Goal: Transaction & Acquisition: Purchase product/service

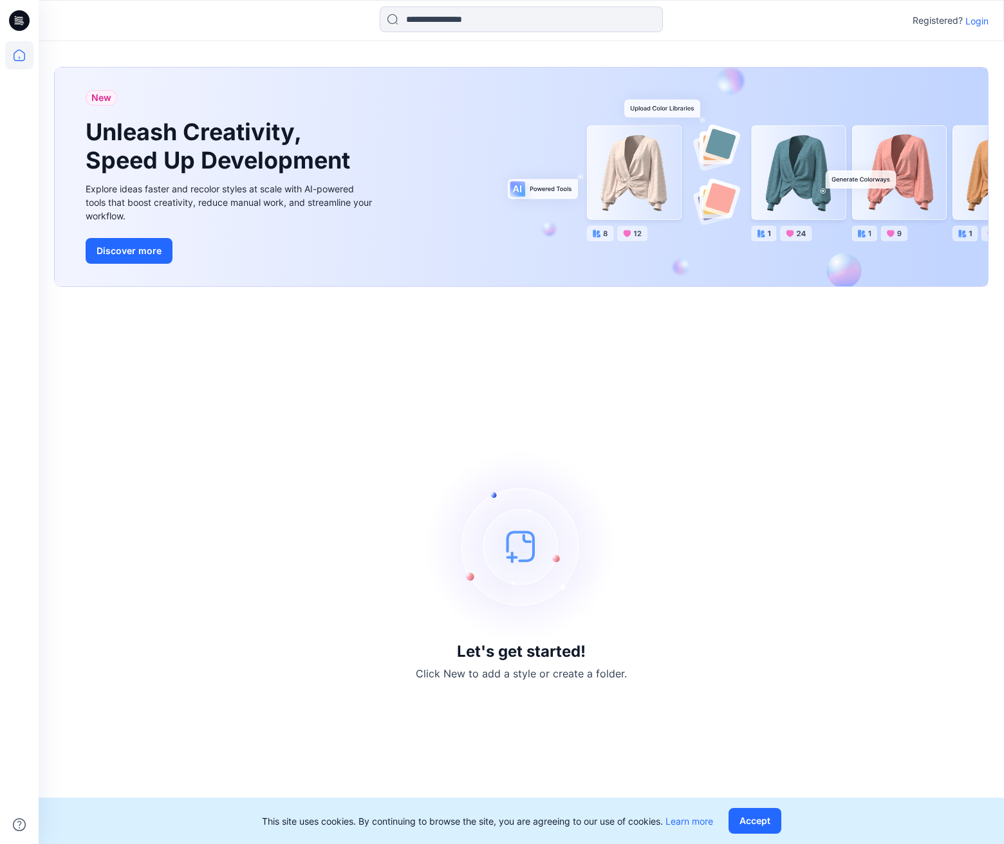
click at [968, 23] on p "Login" at bounding box center [976, 21] width 23 height 14
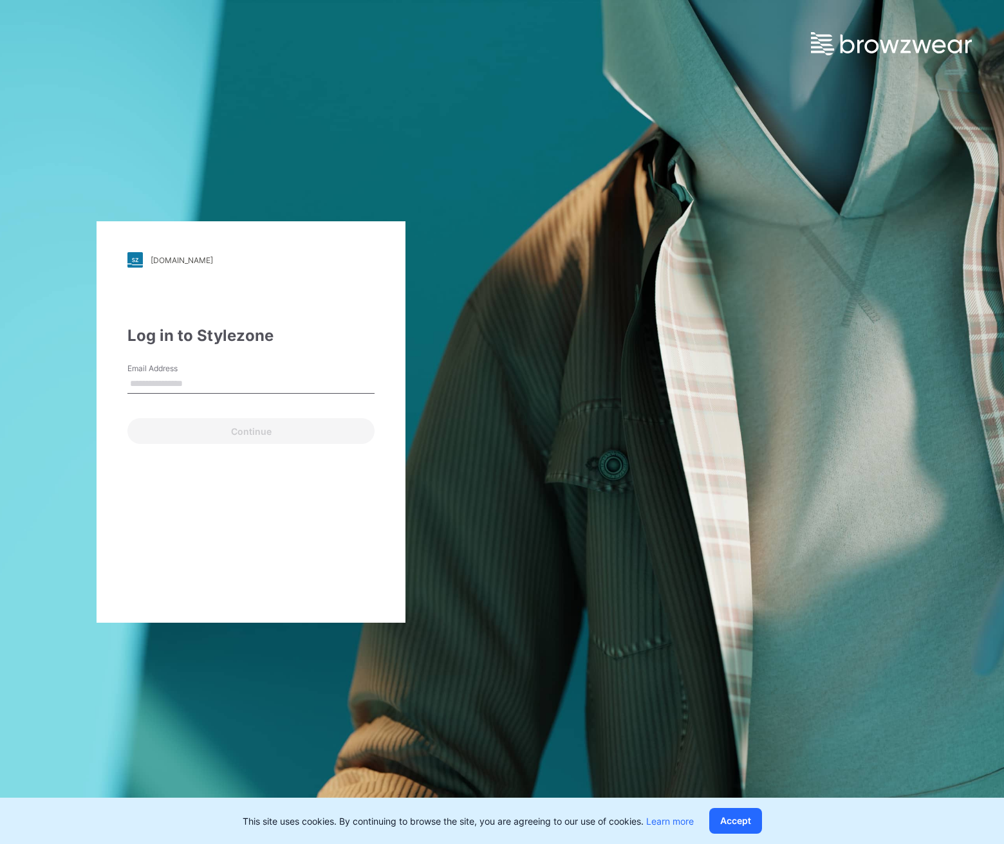
type input "**********"
click at [209, 432] on button "Continue" at bounding box center [250, 431] width 247 height 26
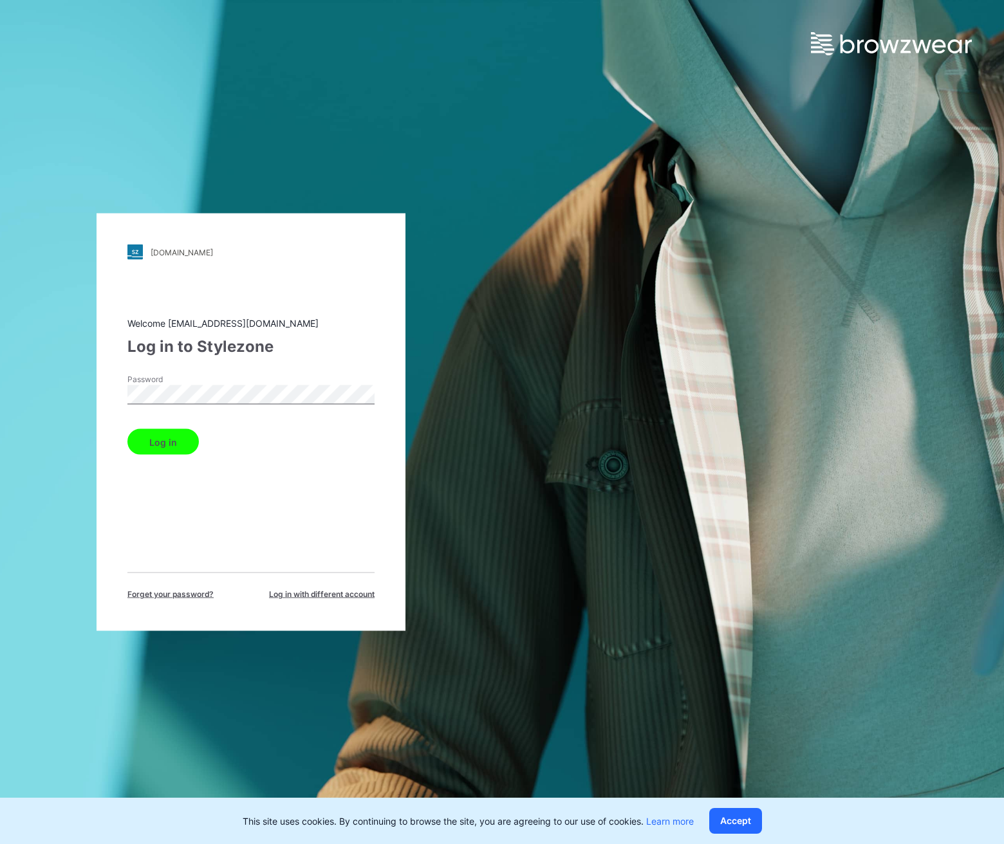
click at [164, 447] on button "Log in" at bounding box center [162, 442] width 71 height 26
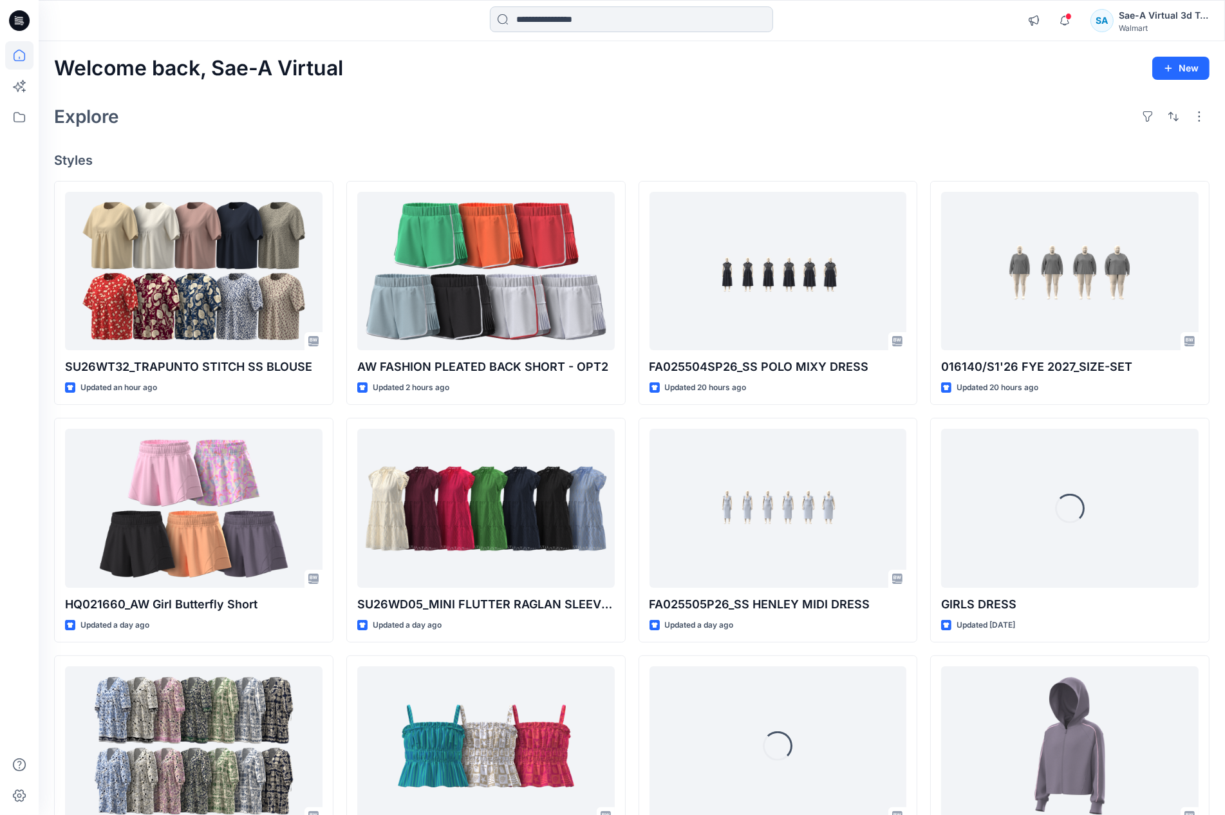
click at [564, 15] on input at bounding box center [631, 19] width 283 height 26
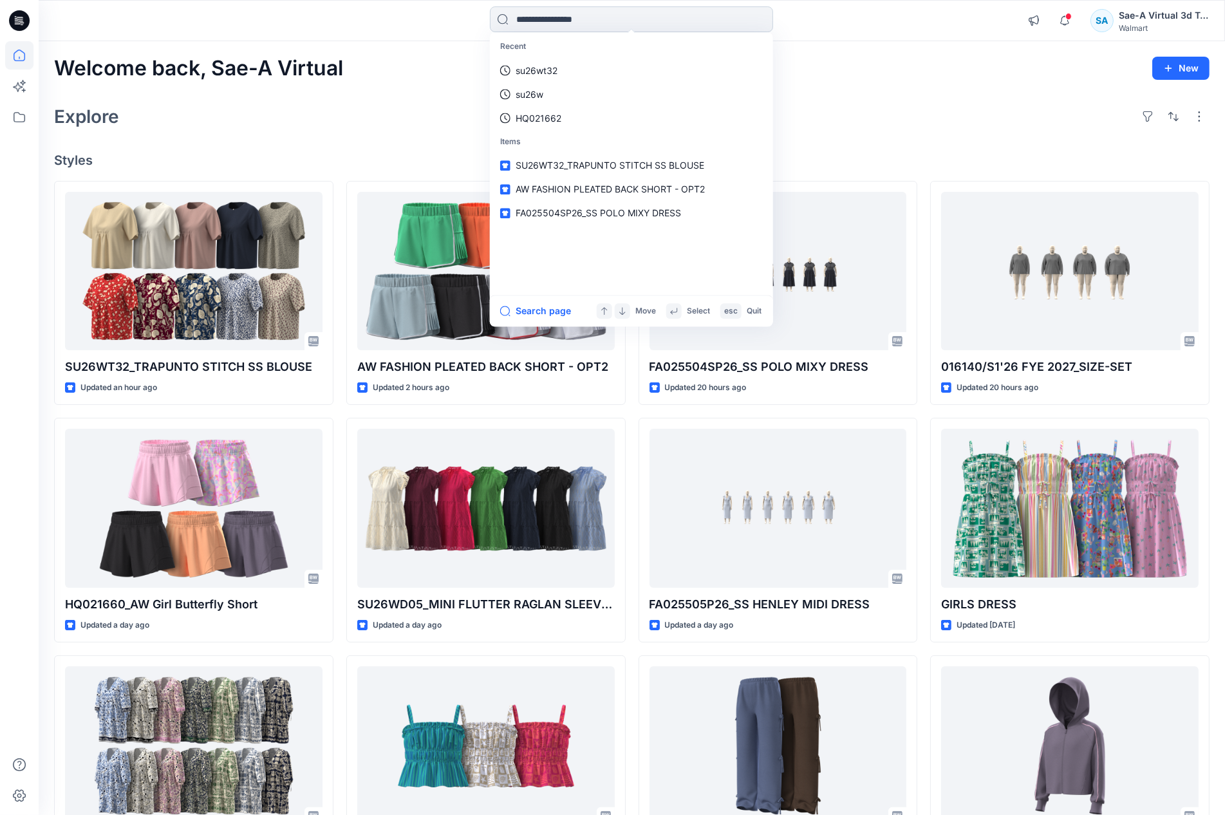
click at [586, 17] on input at bounding box center [631, 19] width 283 height 26
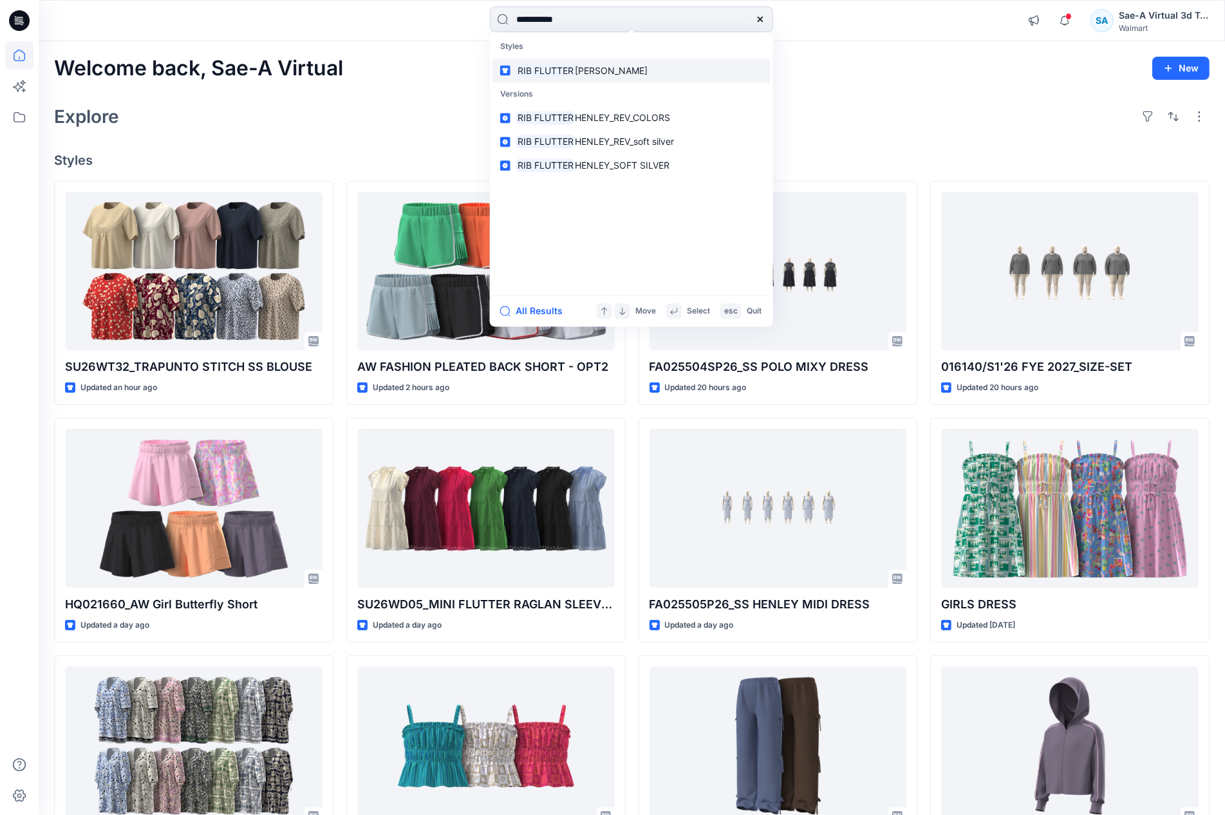
type input "**********"
click at [590, 67] on span "[PERSON_NAME]" at bounding box center [611, 70] width 73 height 11
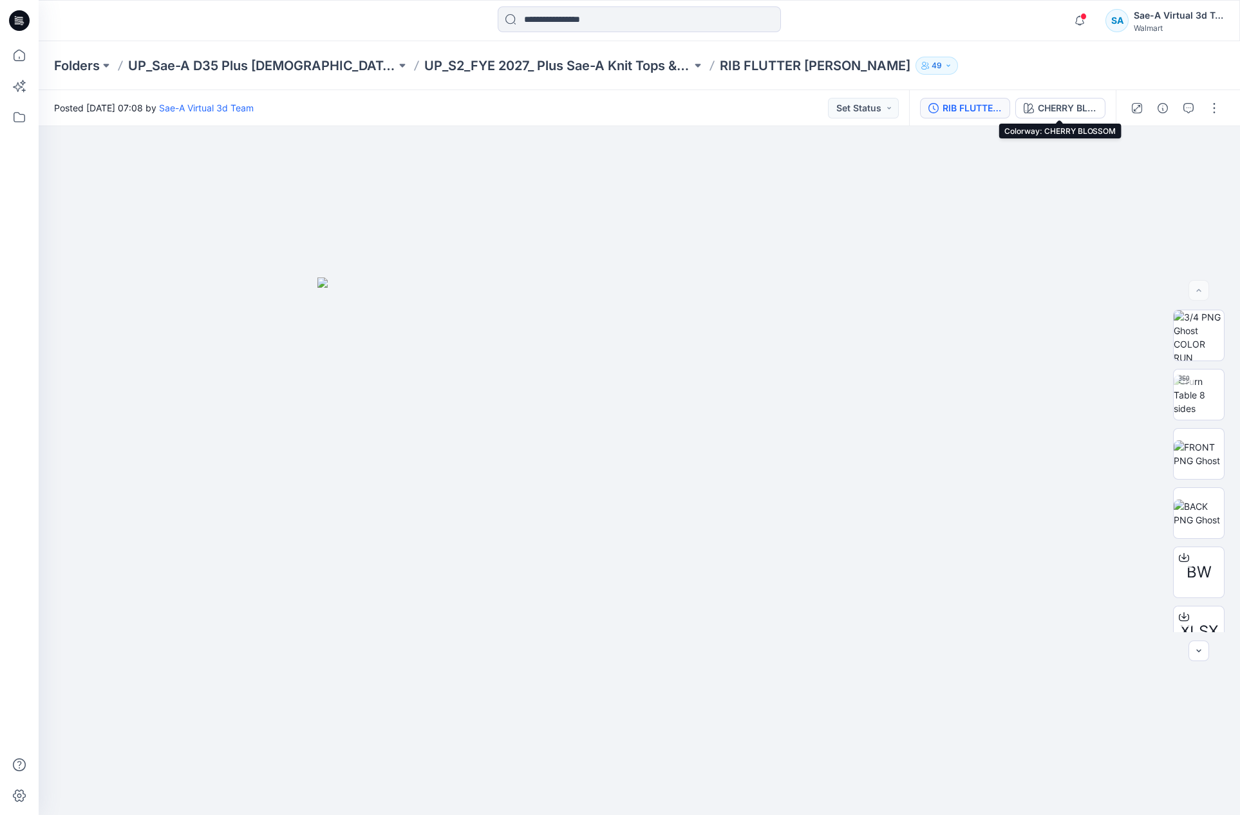
click at [980, 109] on div "RIB FLUTTER HENLEY_REV_COLORS" at bounding box center [971, 108] width 59 height 14
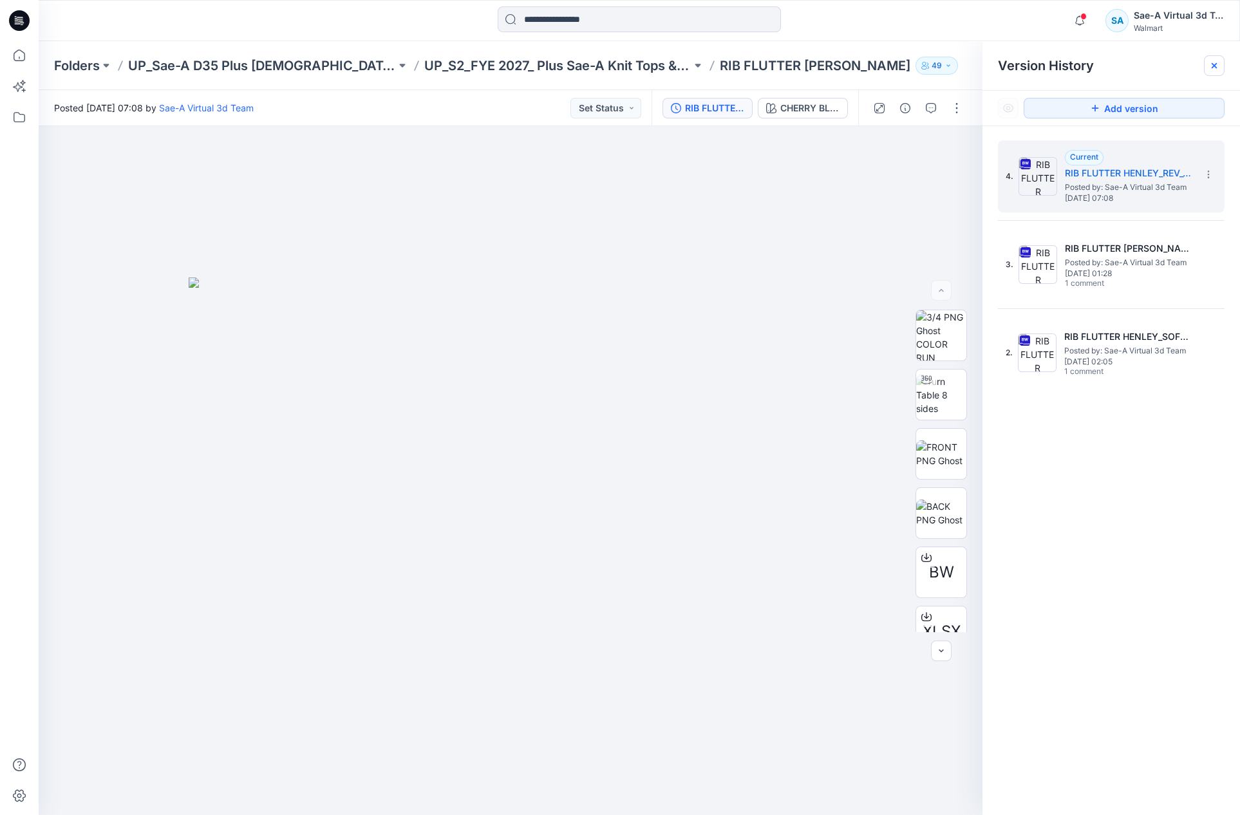
click at [1003, 70] on icon at bounding box center [1214, 65] width 10 height 10
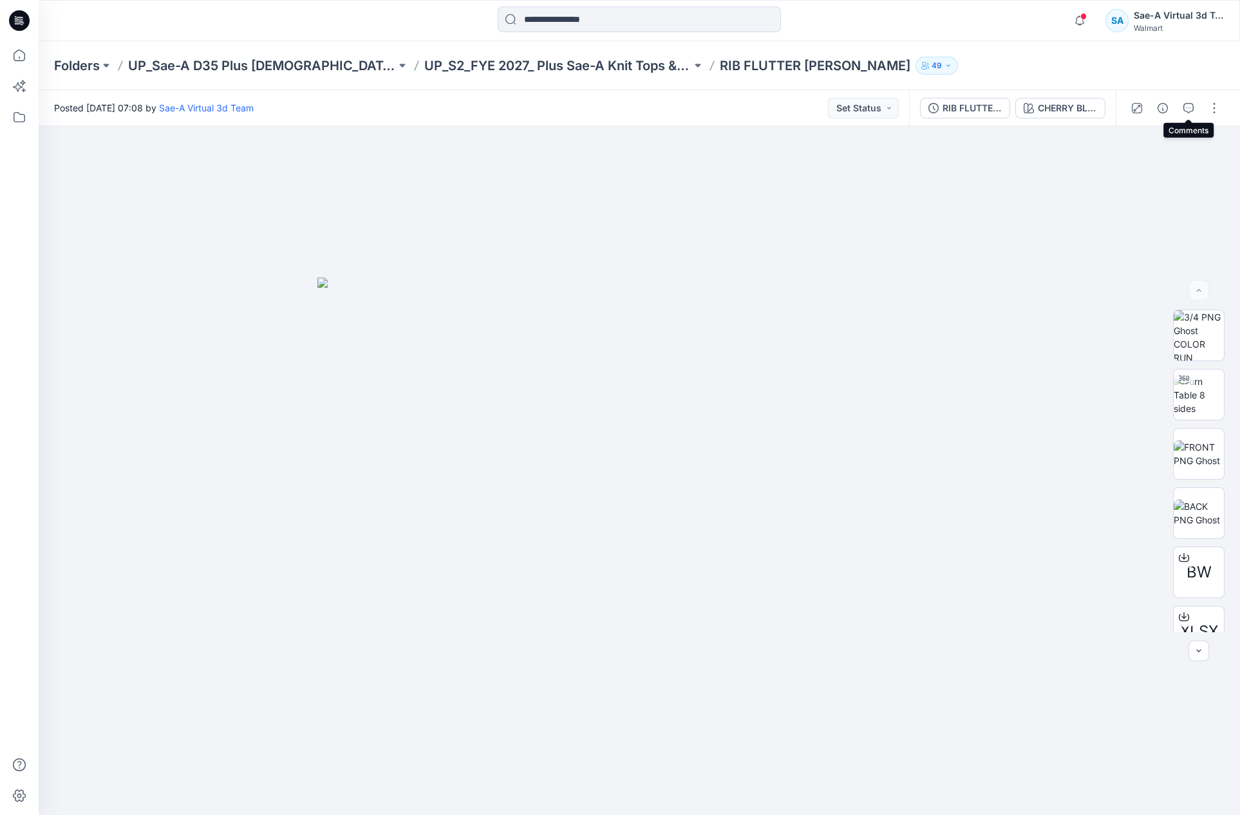
click at [1003, 111] on icon "button" at bounding box center [1188, 108] width 10 height 10
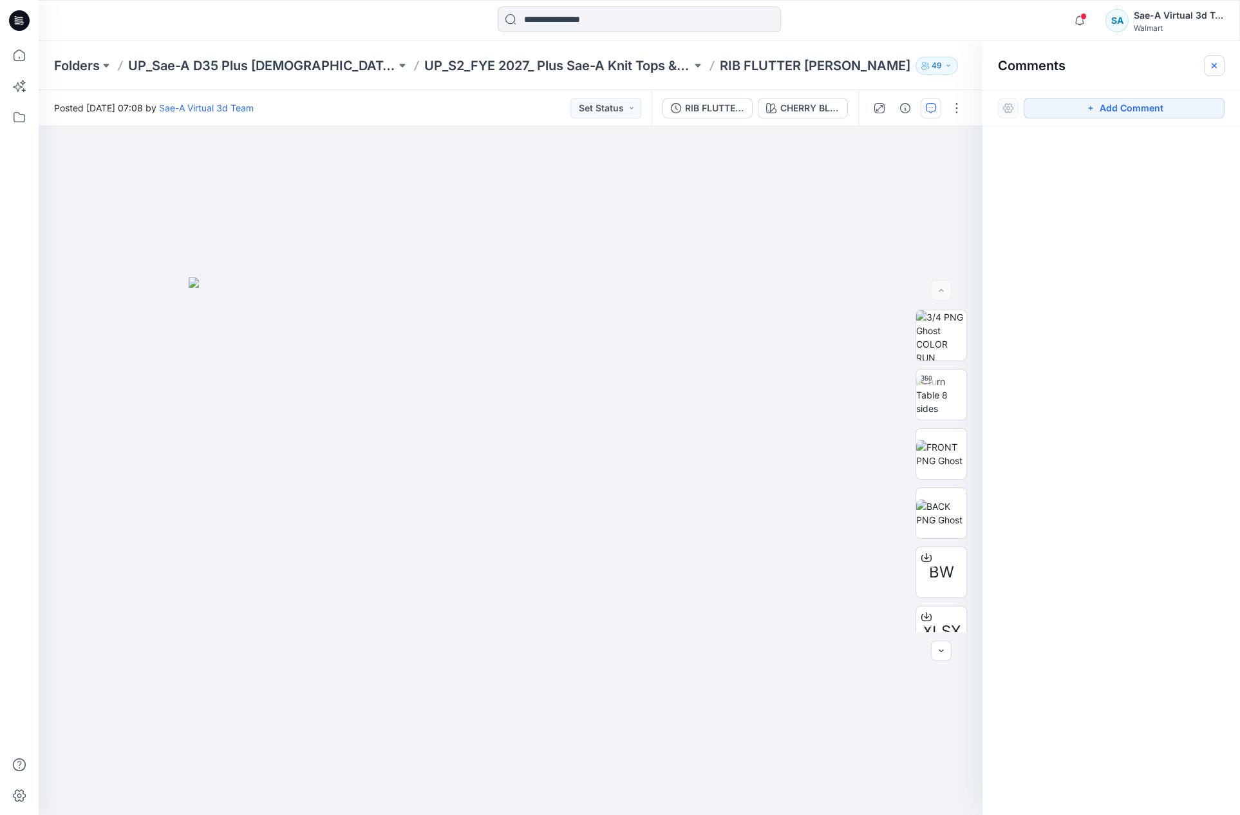
click at [1003, 62] on icon "button" at bounding box center [1214, 65] width 10 height 10
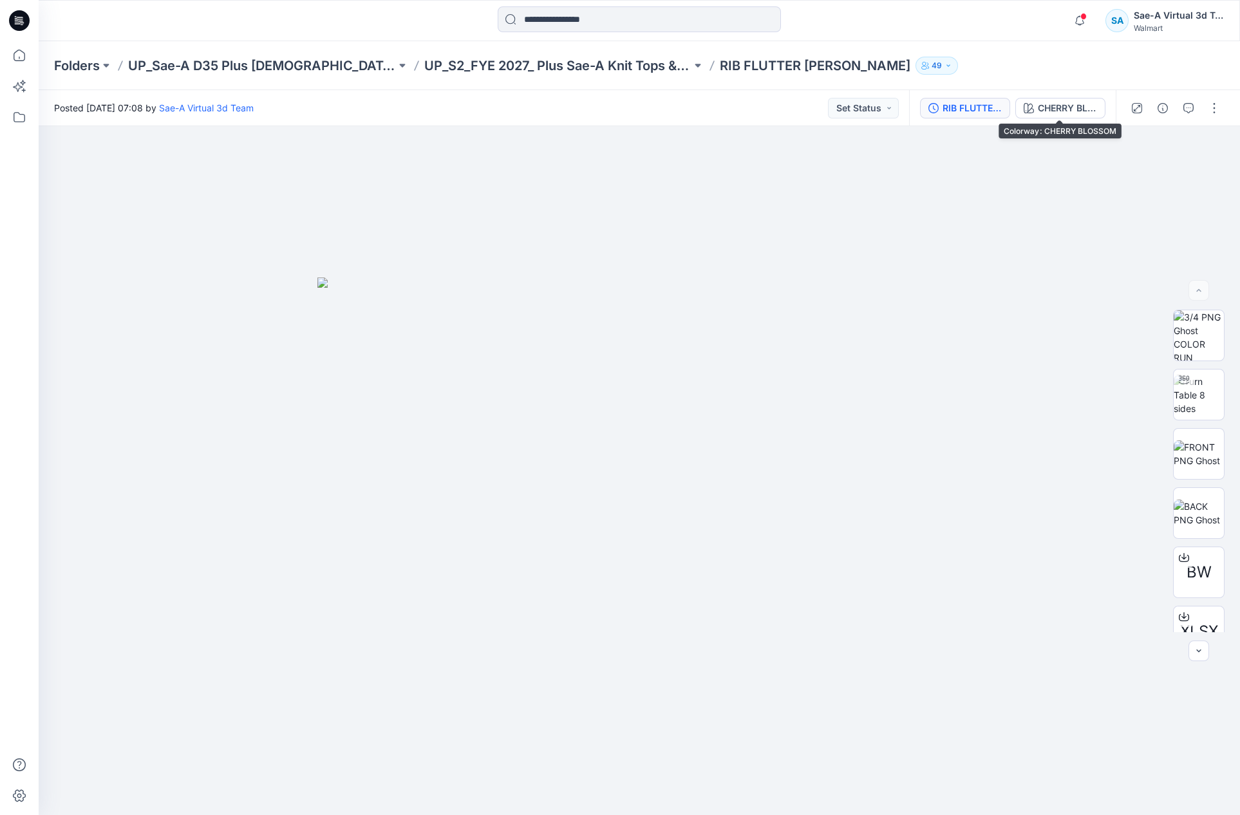
click at [982, 107] on div "RIB FLUTTER HENLEY_REV_COLORS" at bounding box center [971, 108] width 59 height 14
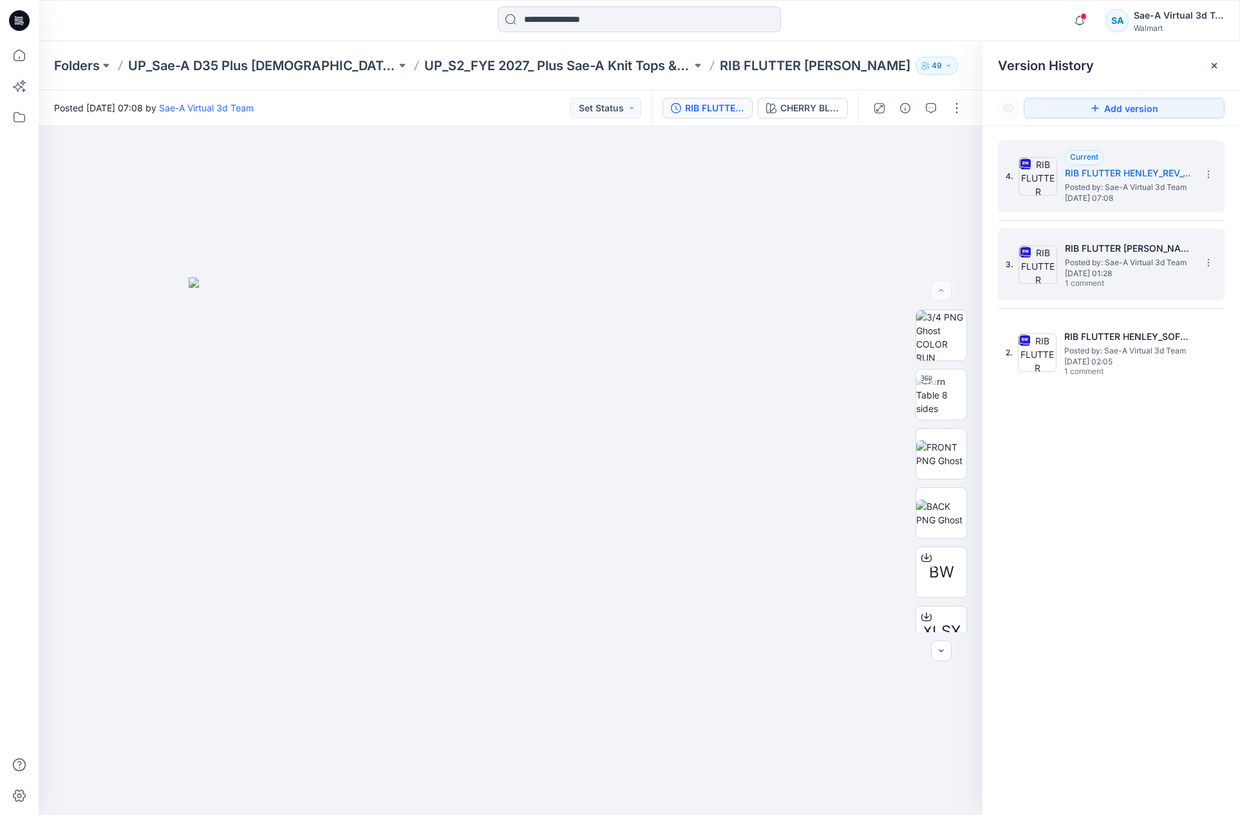
click at [1003, 246] on h5 "RIB FLUTTER [PERSON_NAME] silver" at bounding box center [1128, 248] width 129 height 15
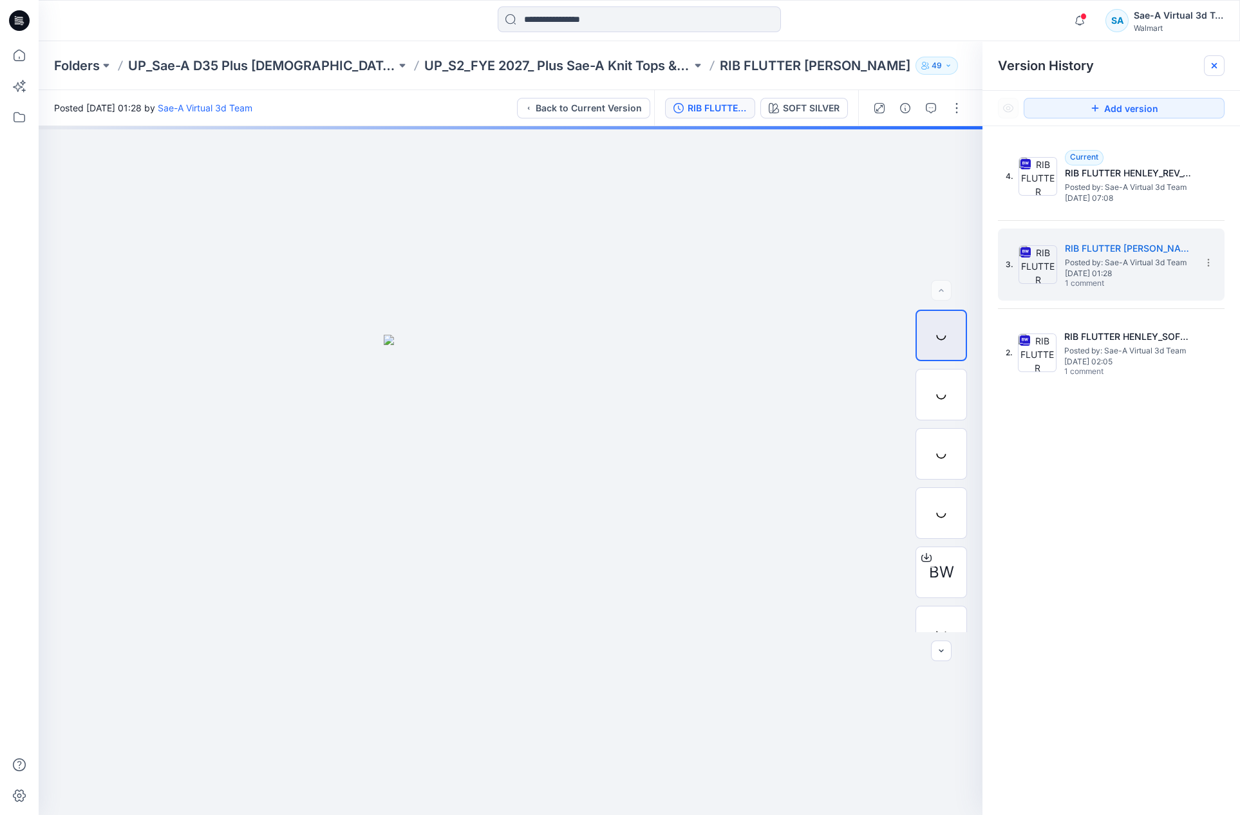
click at [1003, 64] on icon at bounding box center [1214, 65] width 10 height 10
